Goal: Information Seeking & Learning: Learn about a topic

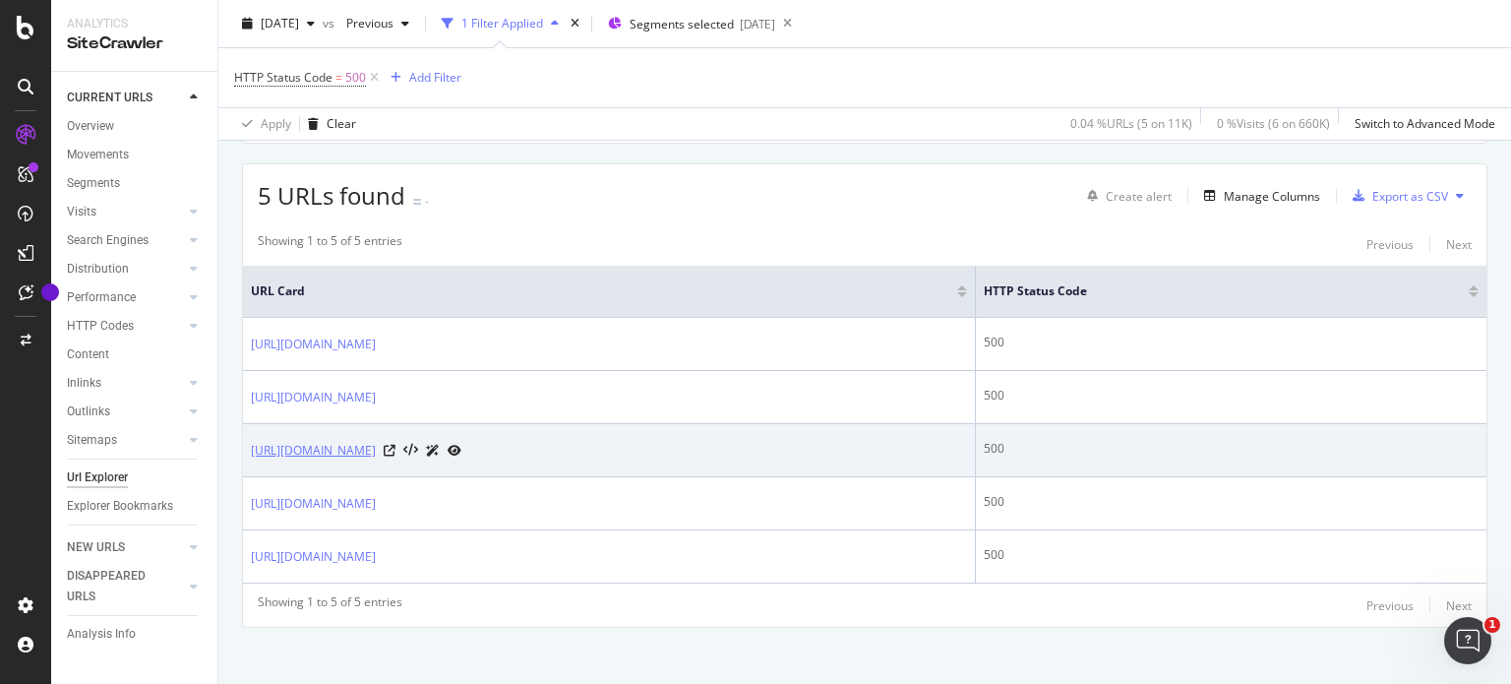
scroll to position [338, 0]
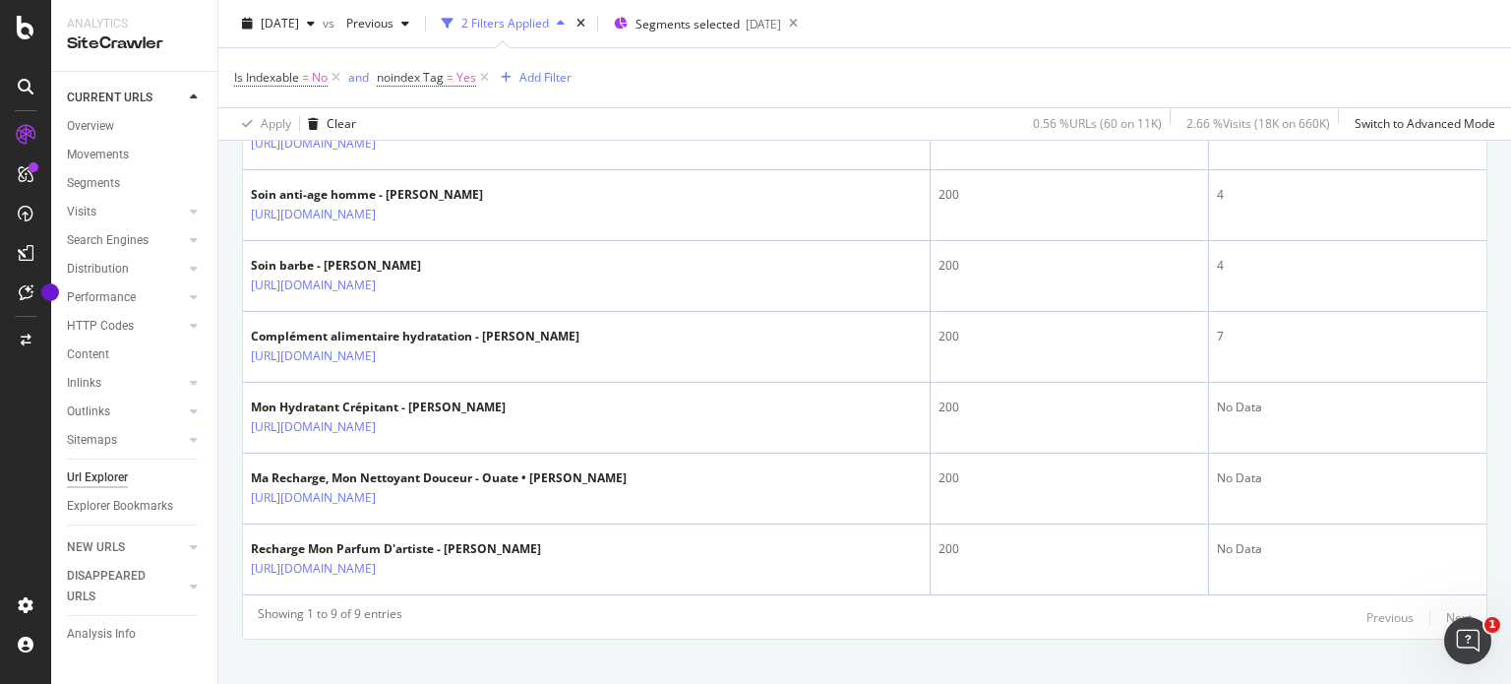
scroll to position [747, 0]
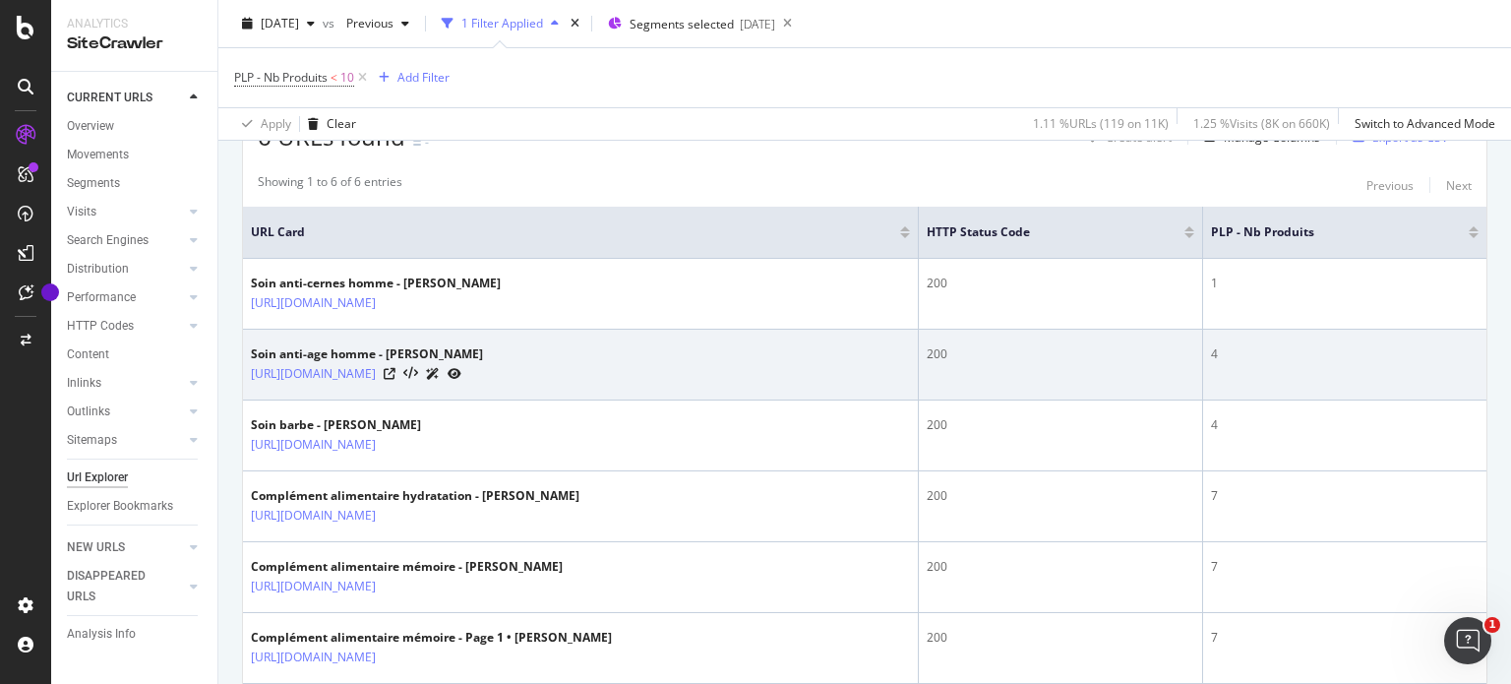
scroll to position [62, 0]
